Goal: Check status: Check status

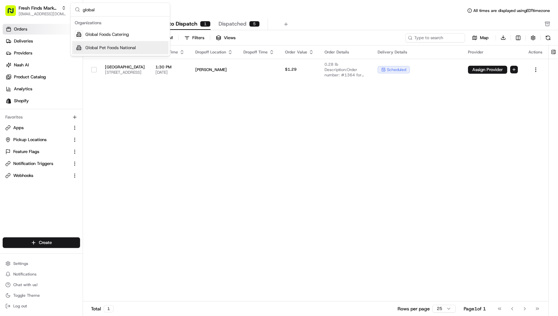
type input "global"
click at [130, 47] on span "Global Pet Foods National" at bounding box center [110, 48] width 51 height 6
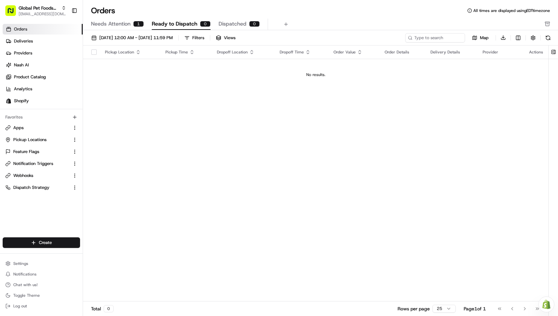
click at [125, 22] on span "Needs Attention" at bounding box center [111, 24] width 40 height 8
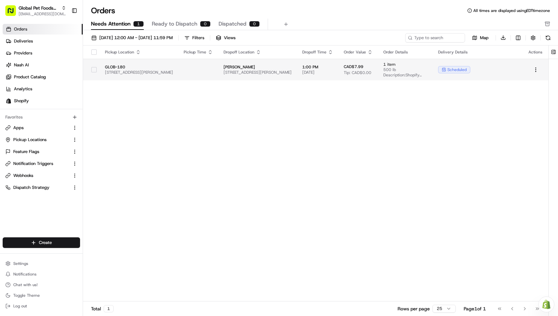
click at [205, 69] on td at bounding box center [198, 70] width 40 height 22
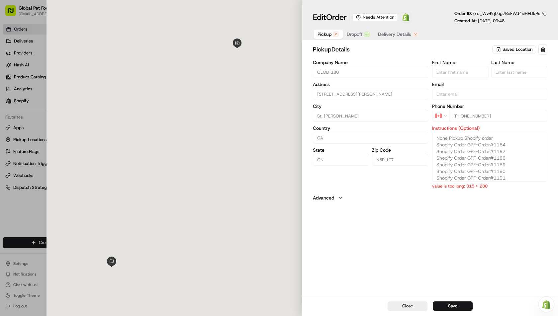
click at [397, 35] on span "Delivery Details" at bounding box center [394, 34] width 33 height 7
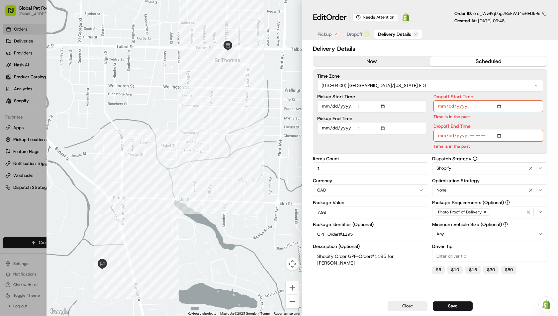
click at [333, 33] on div "button" at bounding box center [336, 34] width 6 height 6
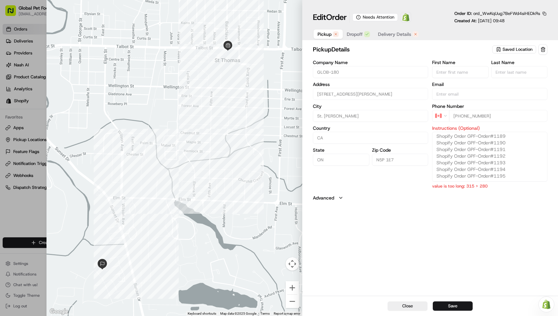
scroll to position [29, 0]
click at [389, 30] on button "Delivery Details" at bounding box center [398, 34] width 49 height 9
